Goal: Communication & Community: Connect with others

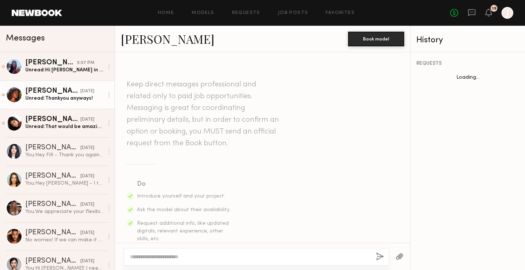
scroll to position [304, 0]
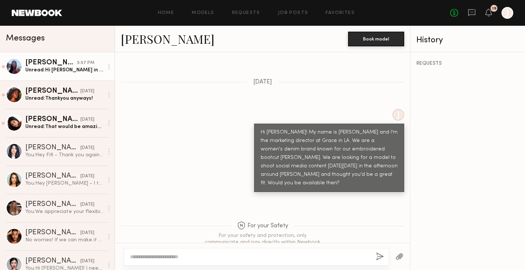
click at [55, 69] on div "Unread: Hi [PERSON_NAME] in LA, I apologize for the late response. I’ve been ou…" at bounding box center [64, 69] width 78 height 7
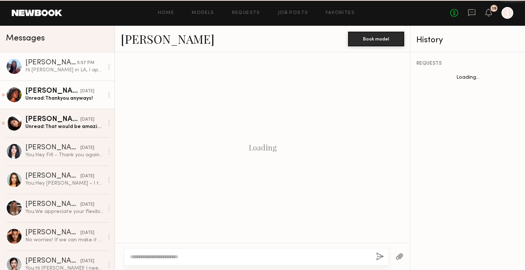
scroll to position [339, 0]
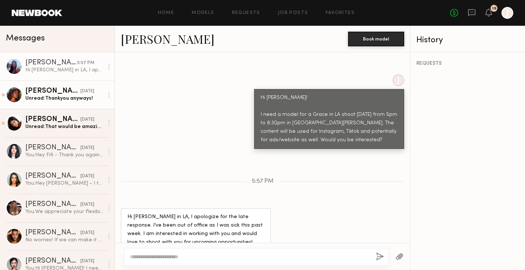
click at [56, 91] on div "[PERSON_NAME]" at bounding box center [52, 90] width 55 height 7
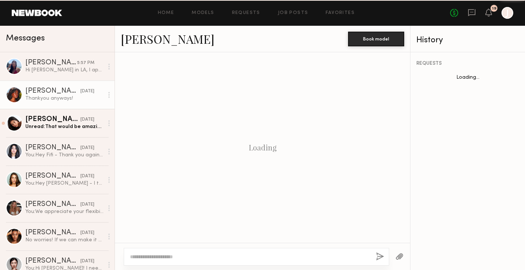
scroll to position [465, 0]
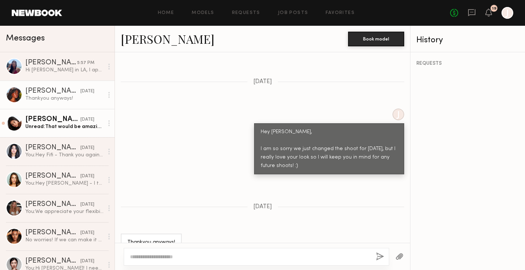
click at [62, 117] on div "Giti T." at bounding box center [52, 119] width 55 height 7
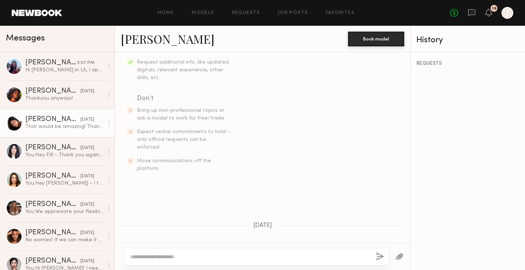
scroll to position [73, 0]
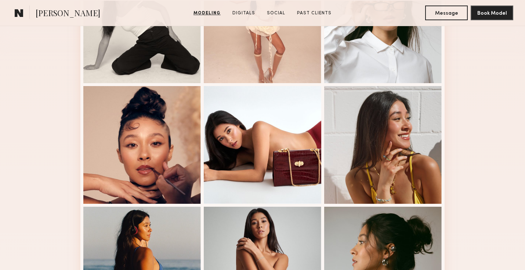
scroll to position [499, 0]
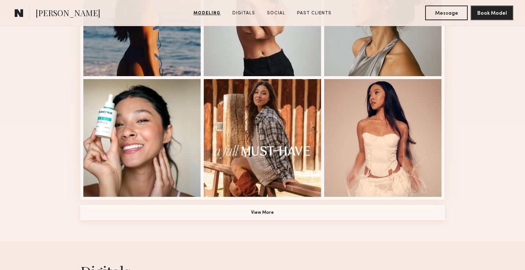
click at [332, 213] on button "View More" at bounding box center [262, 212] width 364 height 15
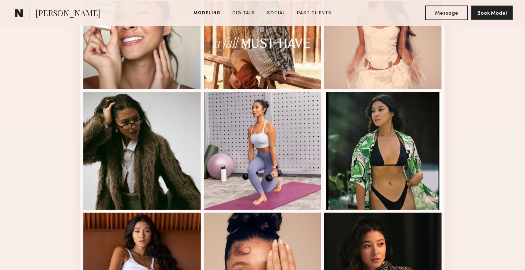
scroll to position [711, 0]
